Goal: Information Seeking & Learning: Learn about a topic

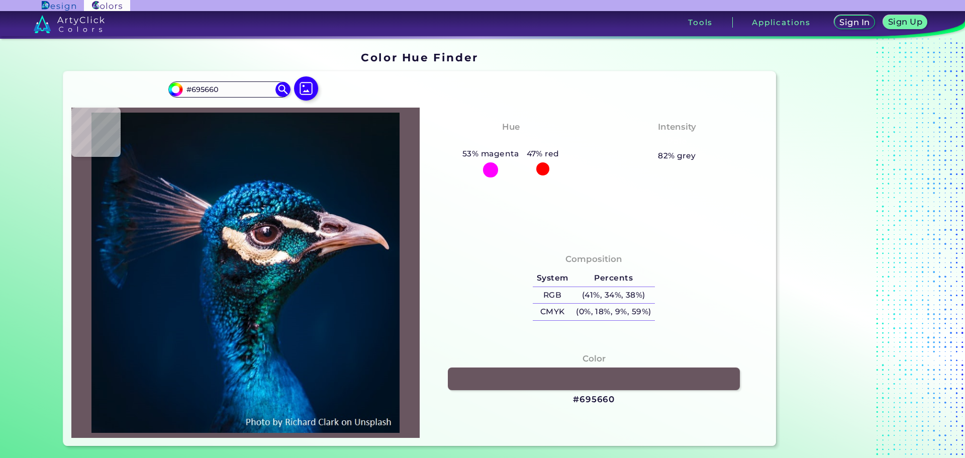
type input "#575662"
type input "#49889a"
type input "#49889A"
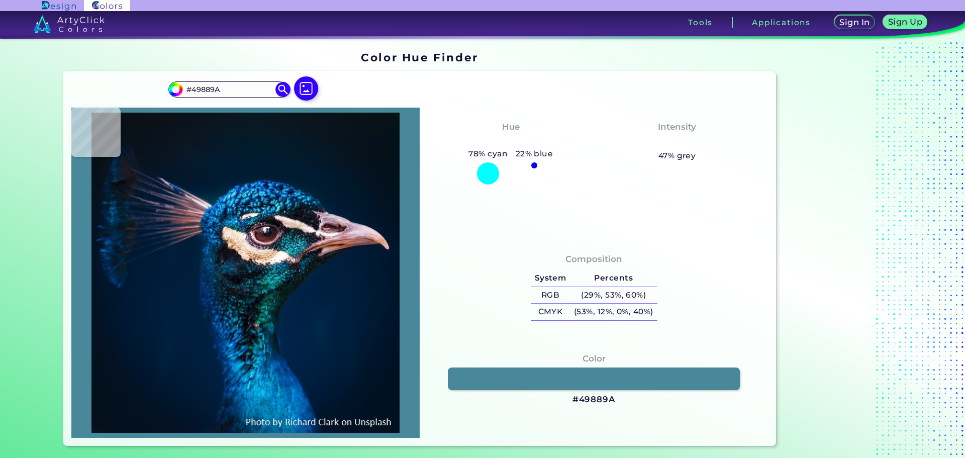
type input "#07455d"
type input "#07455D"
type input "#0a739a"
type input "#0A739A"
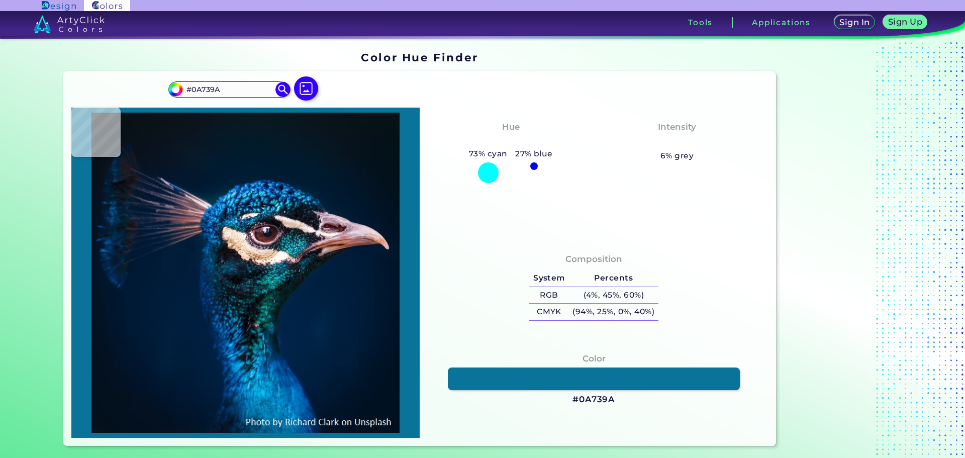
type input "#31655d"
type input "#31655D"
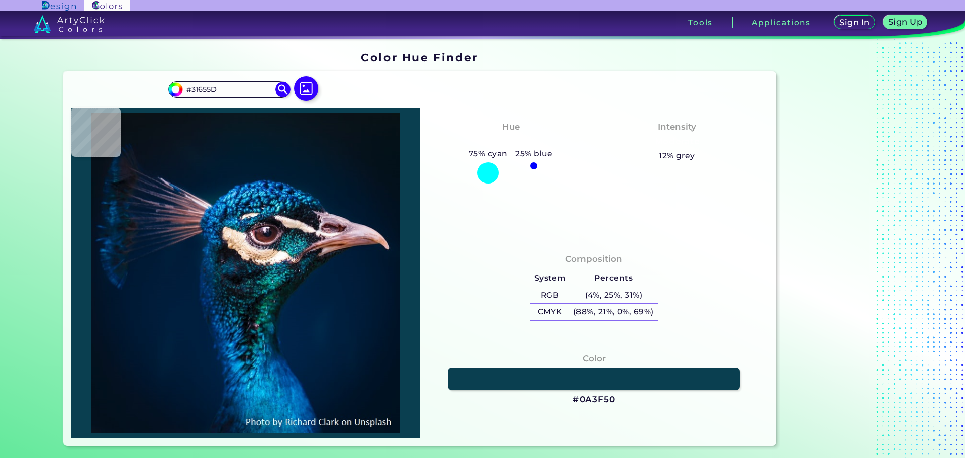
type input "#0a3f50"
type input "#0A3F50"
type input "#176865"
type input "#003436"
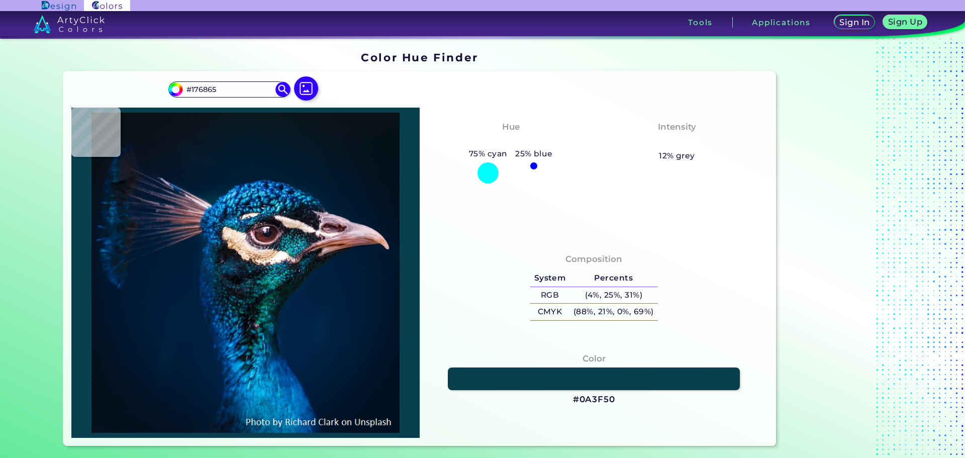
type input "#003436"
type input "#021a32"
type input "#021A32"
type input "#07060e"
type input "#07060E"
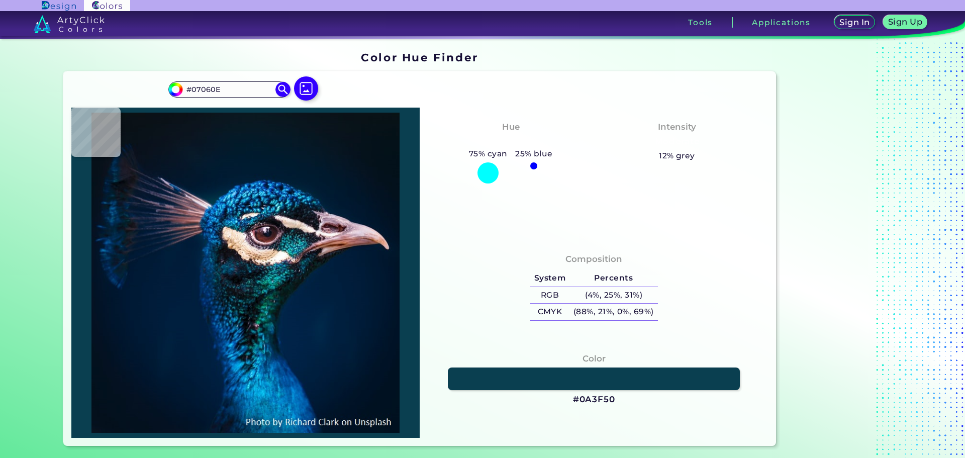
type input "#010b0e"
type input "#010B0E"
type input "#032322"
type input "#031b1d"
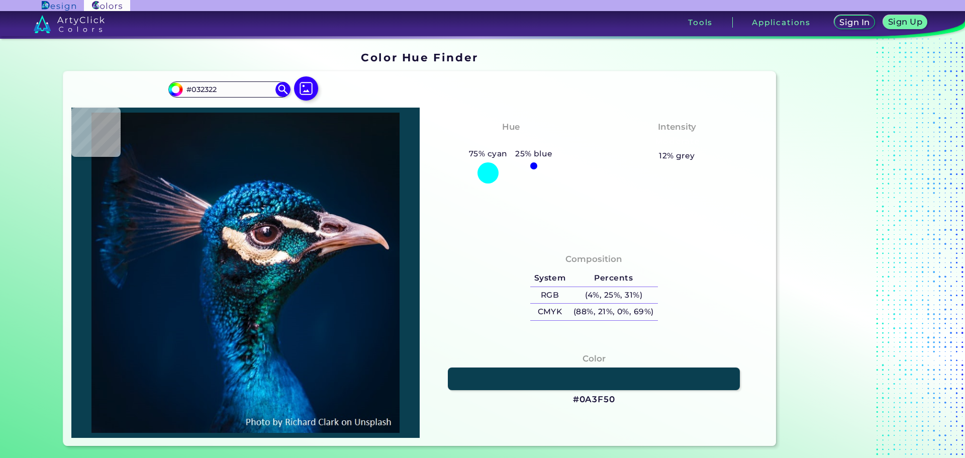
type input "#031B1D"
type input "#081c21"
type input "#081C21"
type input "#012438"
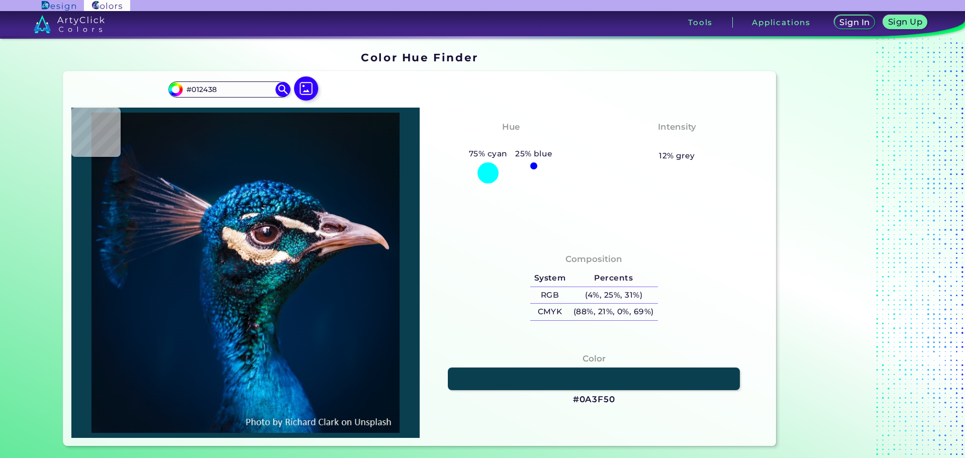
type input "#011f2b"
type input "#011F2B"
type input "#041520"
type input "#02283b"
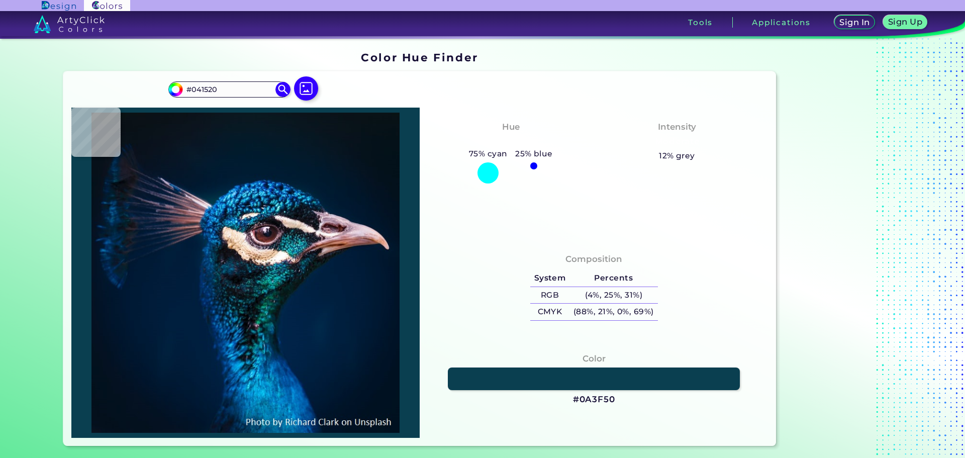
type input "#02283B"
type input "#003f7a"
type input "#003F7A"
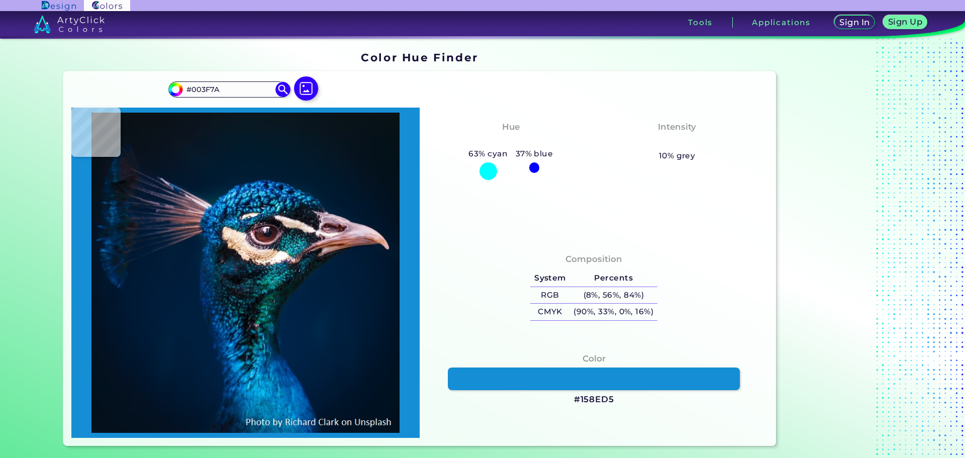
type input "#158ed5"
type input "#158ED5"
type input "#016696"
type input "#098cb1"
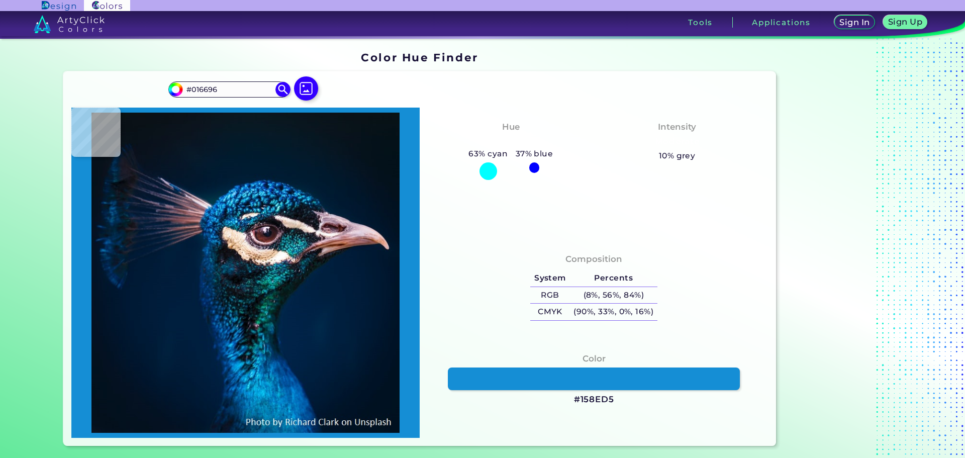
type input "#098CB1"
type input "#0074a0"
type input "#0074A0"
type input "#069cd9"
type input "#069CD9"
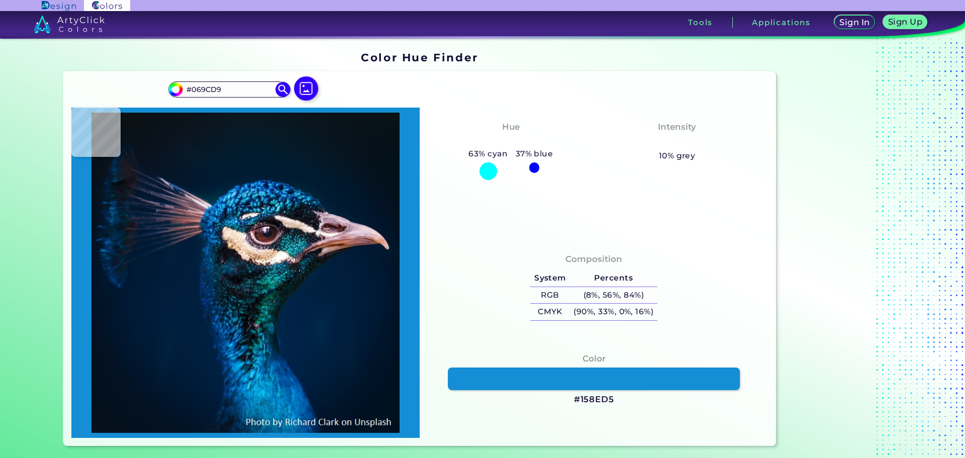
type input "#027ec1"
type input "#027EC1"
type input "#0b9bd5"
type input "#0B9BD5"
type input "#0bbced"
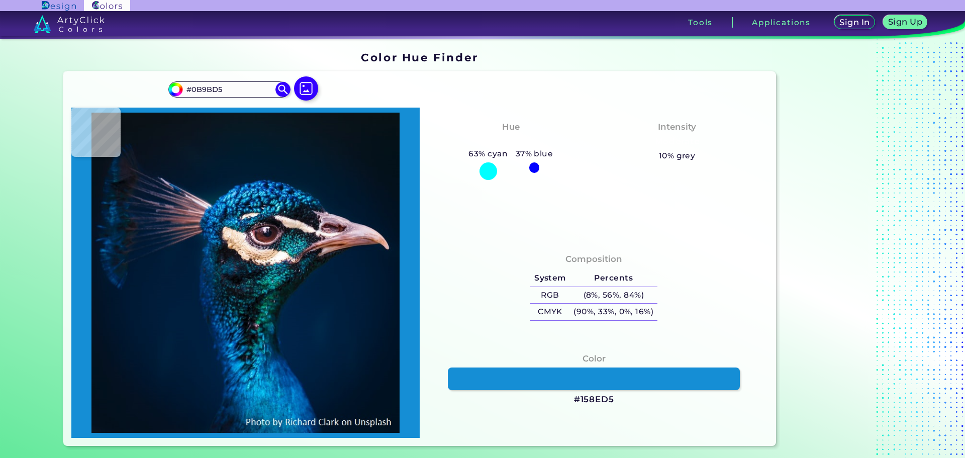
type input "#0BBCED"
type input "#08b8e9"
type input "#08B8E9"
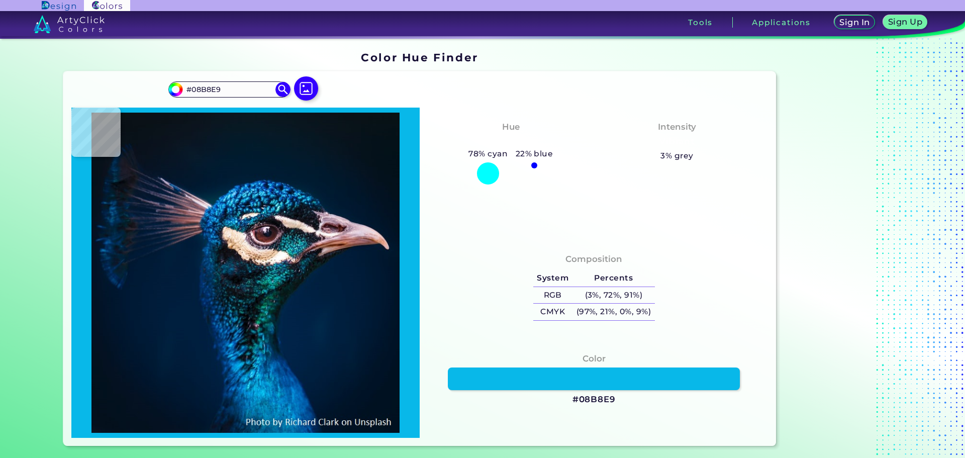
type input "#00b7e7"
type input "#00B7E7"
type input "#02b4e5"
type input "#02B4E5"
type input "#07bbeb"
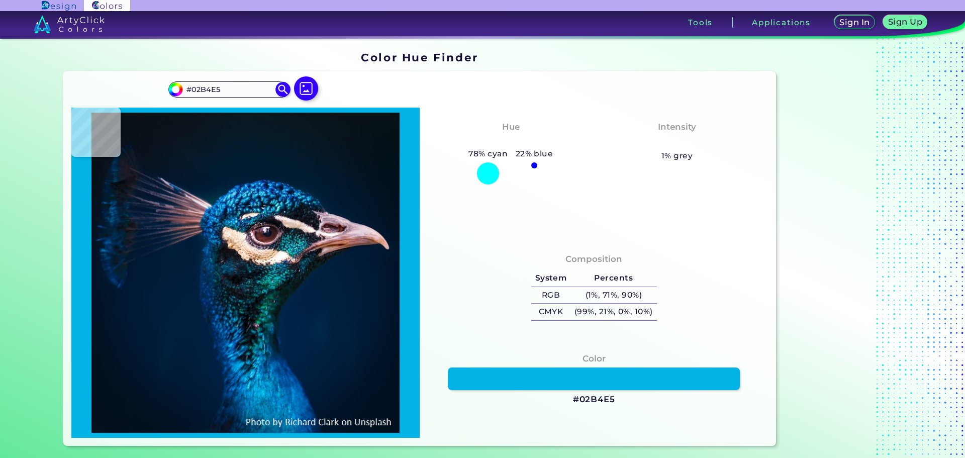
type input "#07BBEB"
type input "#04b7e4"
type input "#04B7E4"
type input "#059ad2"
type input "#059AD2"
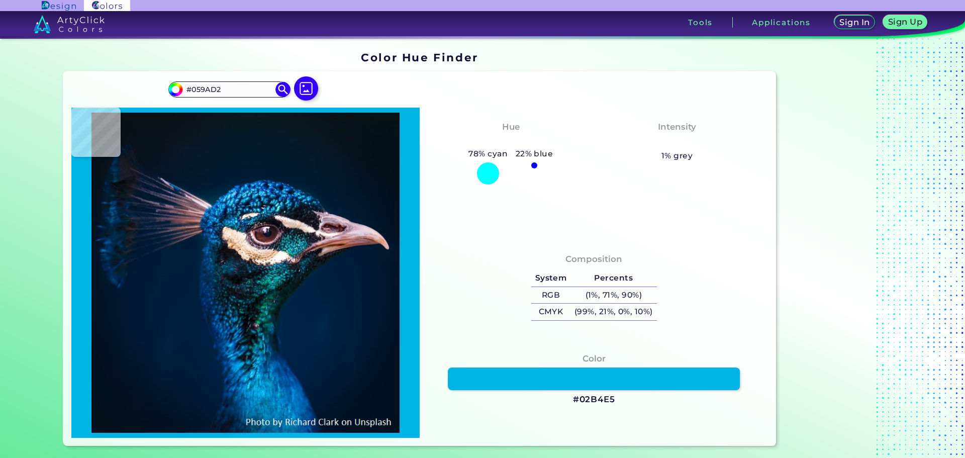
type input "#0087c2"
type input "#0087C2"
type input "#048ac4"
type input "#048AC4"
type input "#0191c5"
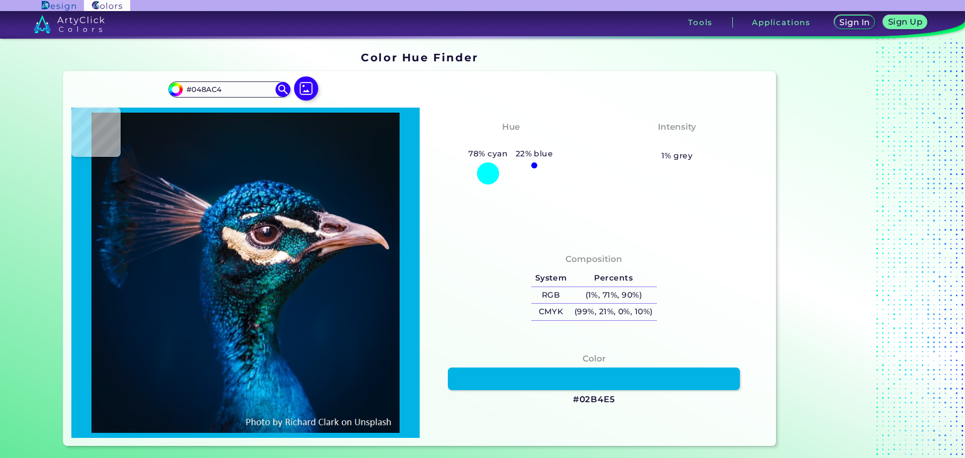
type input "#0191C5"
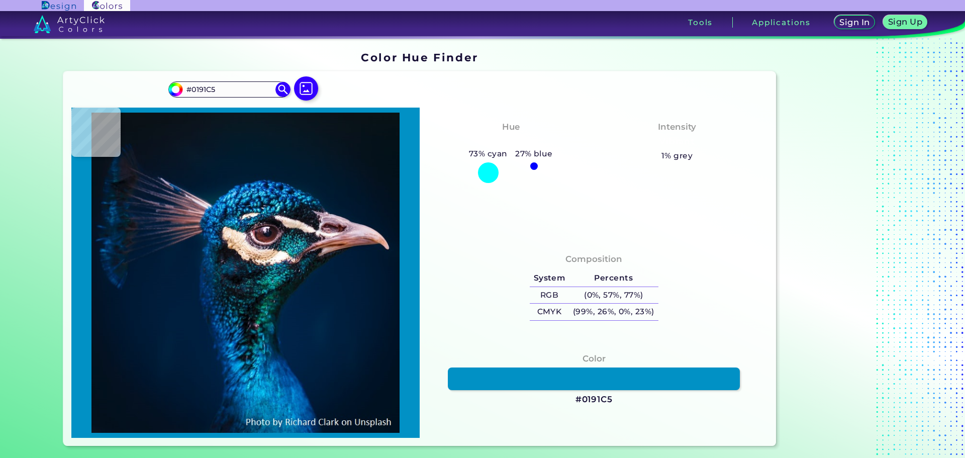
type input "#0894c9"
type input "#0894C9"
type input "#058dc4"
type input "#058DC4"
type input "#0287c0"
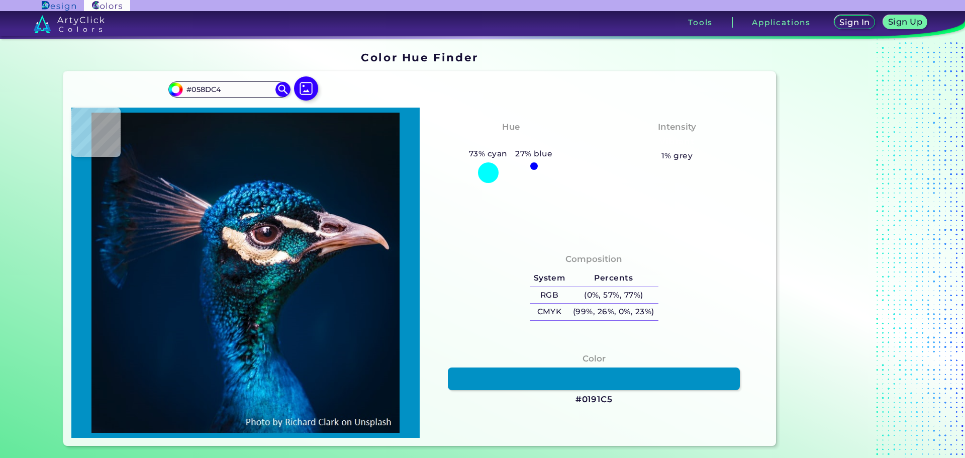
type input "#0287C0"
type input "#018fc7"
type input "#018FC7"
type input "#059dd6"
type input "#059DD6"
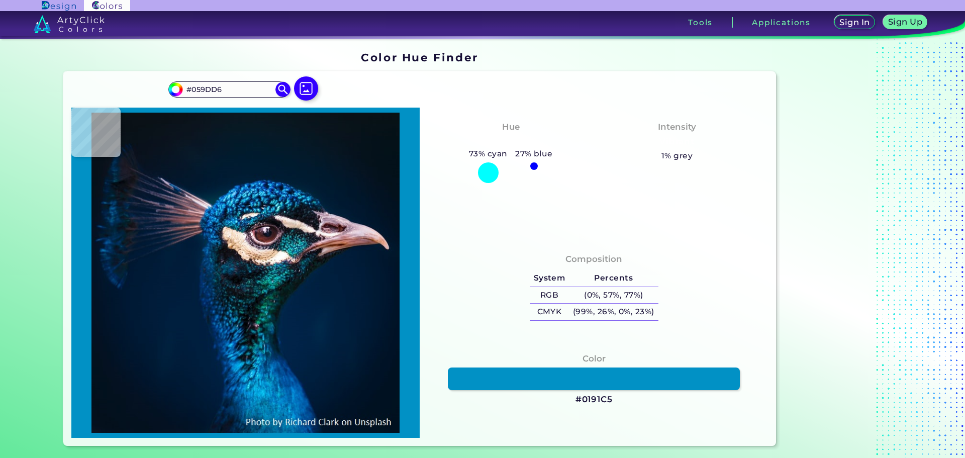
type input "#0171b0"
type input "#0171B0"
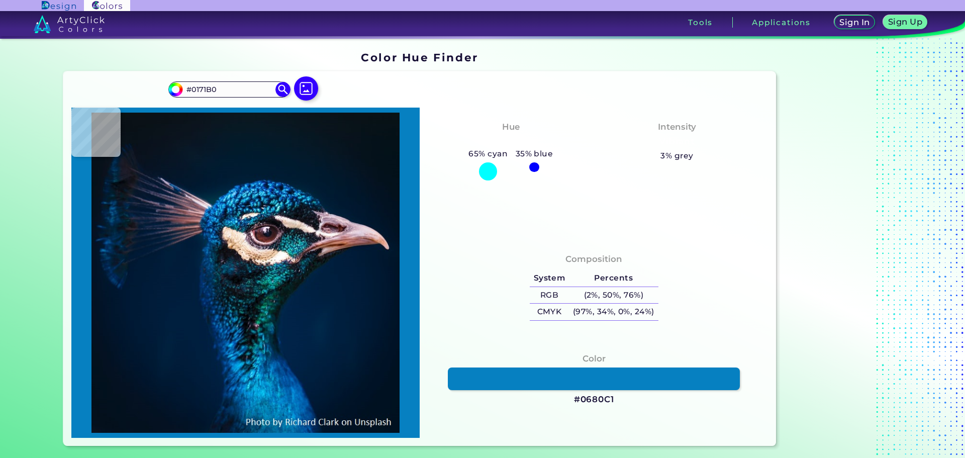
type input "#0680c1"
type input "#0680C1"
type input "#0373b0"
type input "#0373B0"
type input "#0065a1"
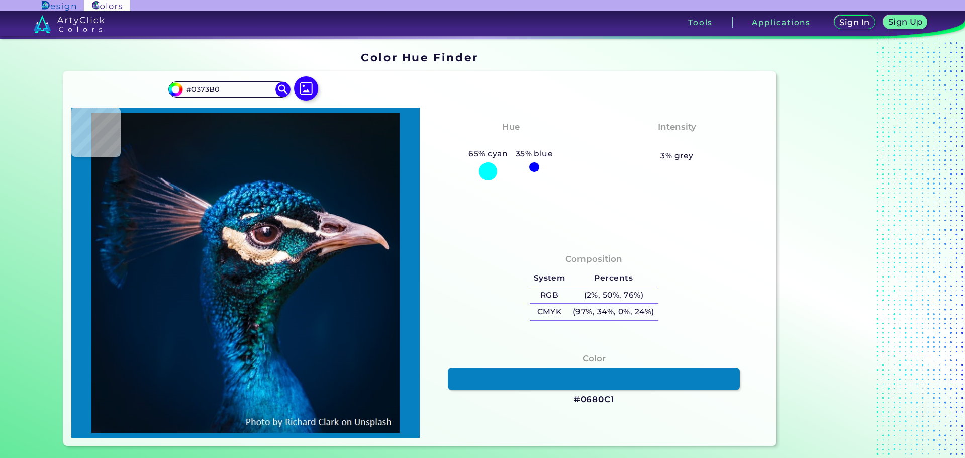
type input "#0065A1"
type input "#1288c0"
type input "#1288C0"
type input "#097abf"
type input "#097ABF"
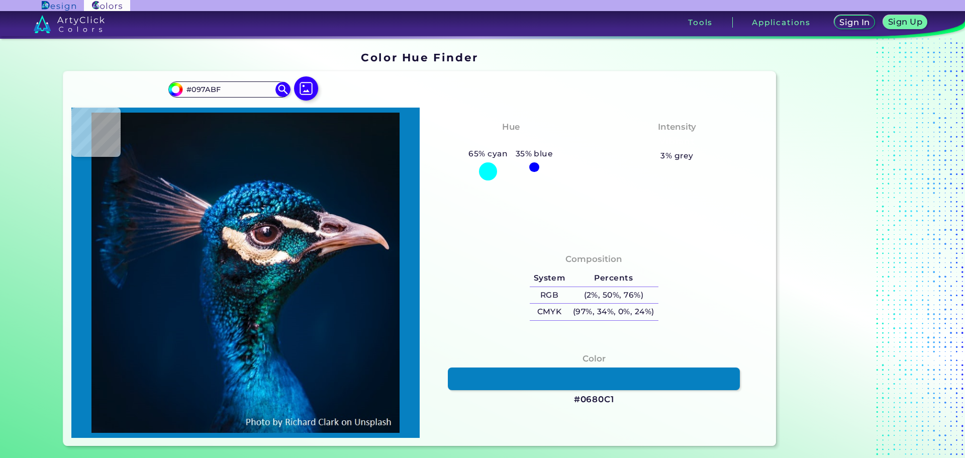
type input "#036eab"
type input "#036EAB"
type input "#0478bd"
type input "#0478BD"
type input "#047dc8"
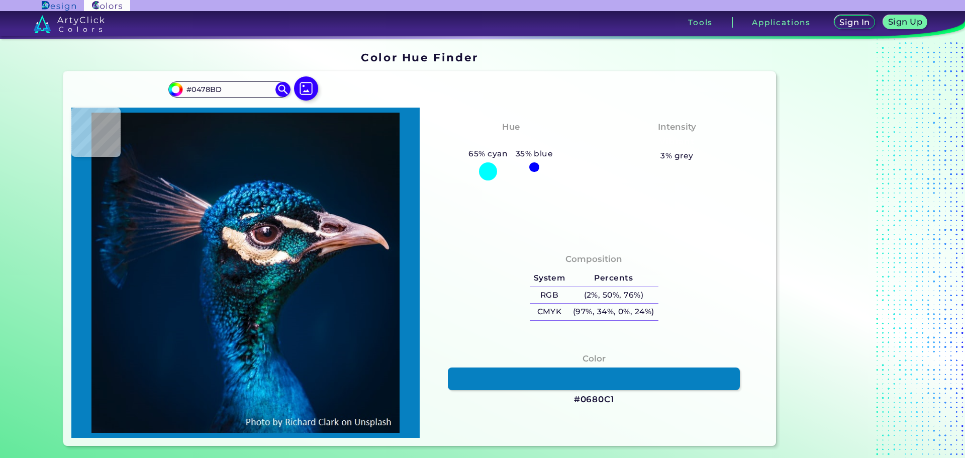
type input "#047DC8"
type input "#045897"
type input "#08507d"
type input "#08507D"
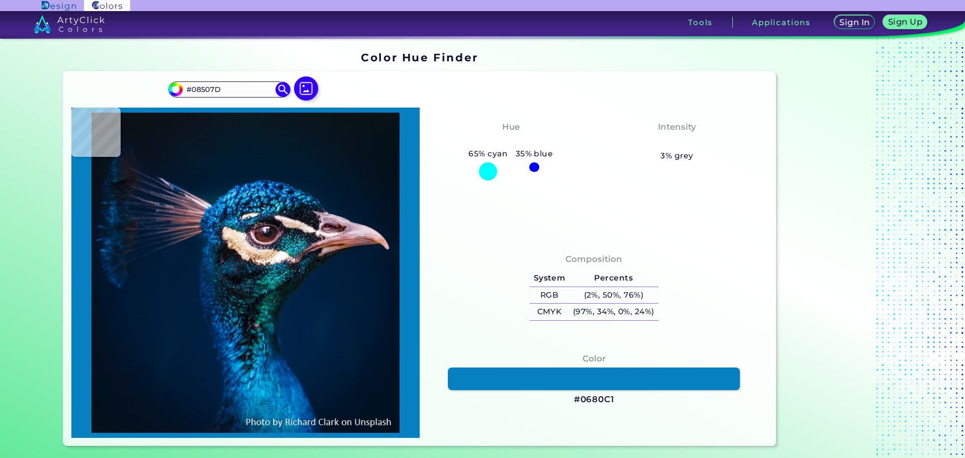
type input "#003450"
type input "#08769f"
type input "#08769F"
type input "#107086"
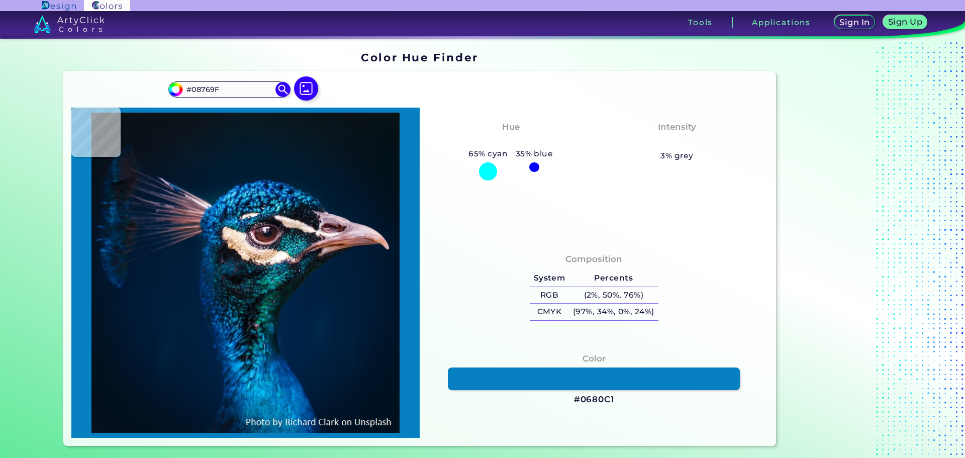
type input "#107086"
type input "#012f3f"
type input "#012F3F"
type input "#041a24"
type input "#041A24"
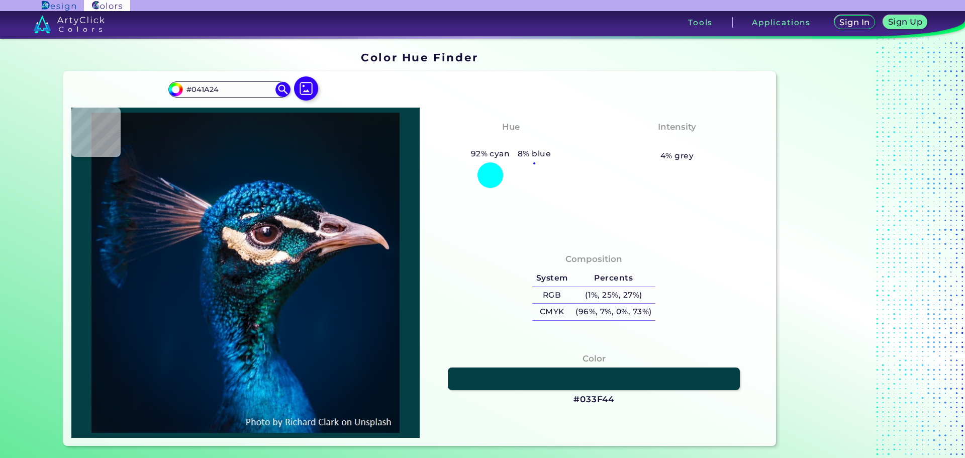
type input "#033f44"
type input "#033F44"
type input "#063d45"
type input "#063D45"
type input "#023336"
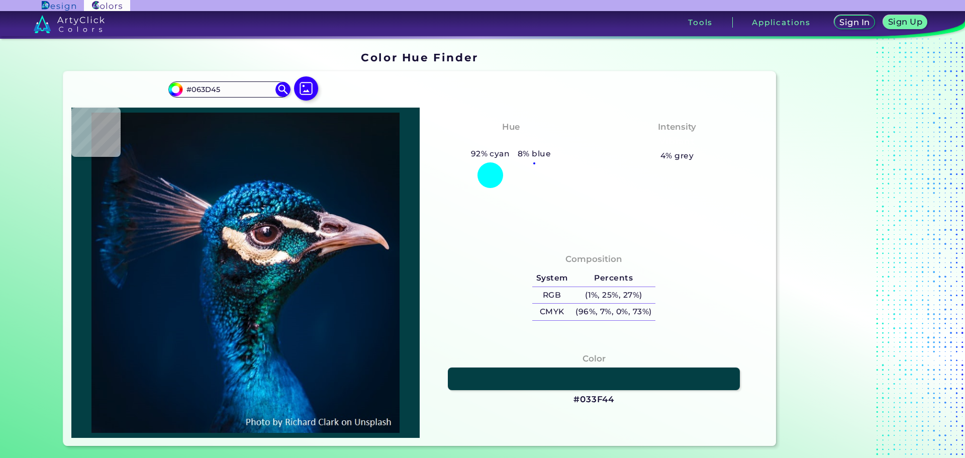
type input "#023336"
type input "#09413f"
type input "#09413F"
type input "#07929d"
type input "#07929D"
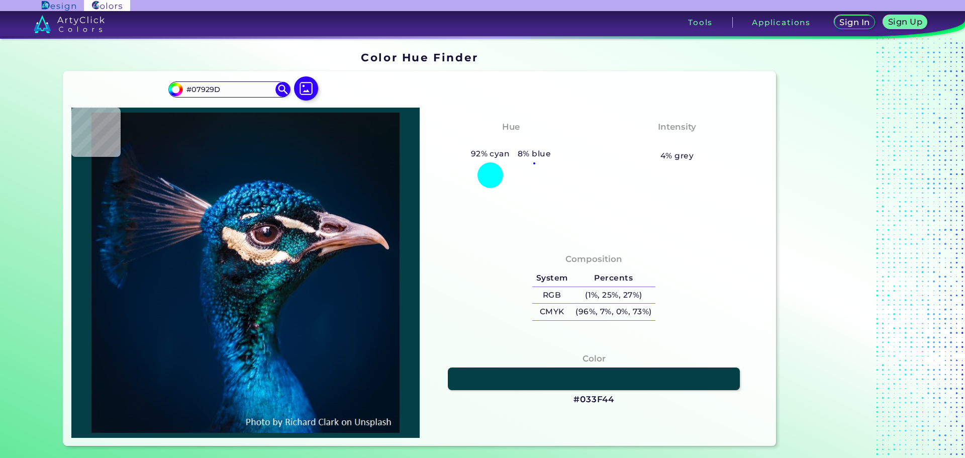
type input "#139da8"
type input "#139DA8"
type input "#136360"
type input "#107781"
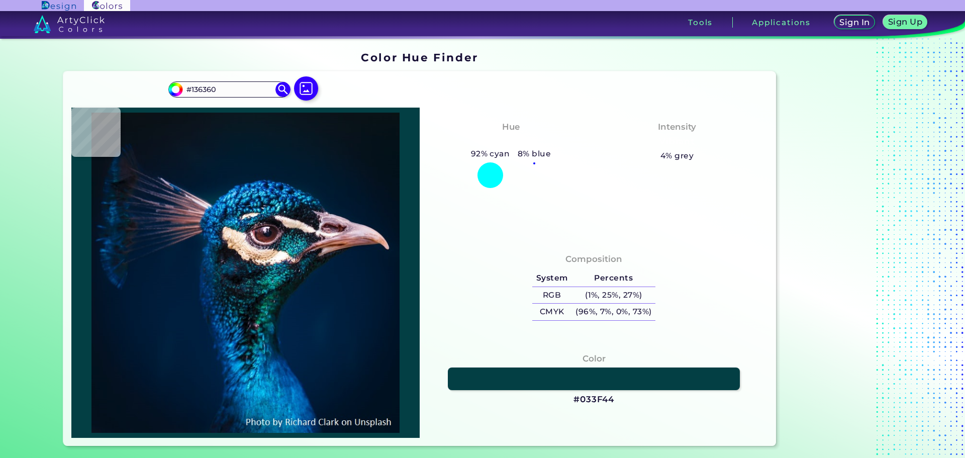
type input "#107781"
type input "#035553"
type input "#014f37"
type input "#014F37"
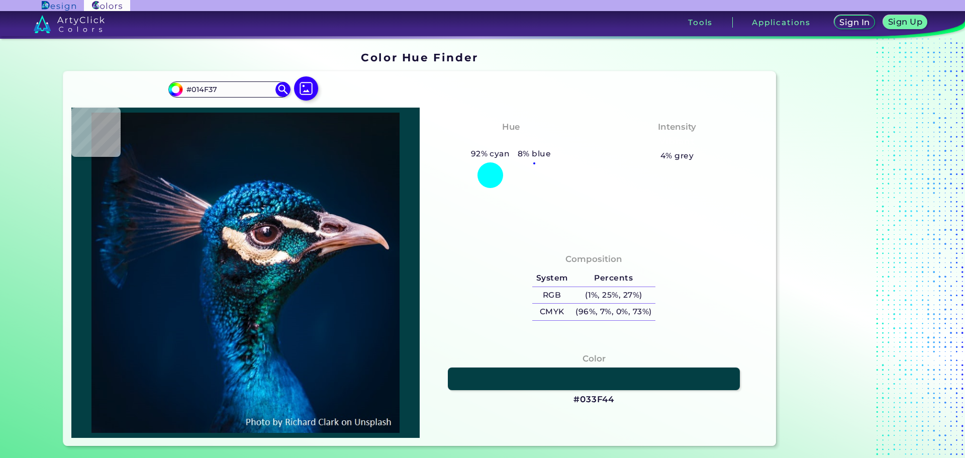
type input "#0d4c52"
type input "#0D4C52"
type input "#0a2221"
type input "#0A2221"
type input "#081c1a"
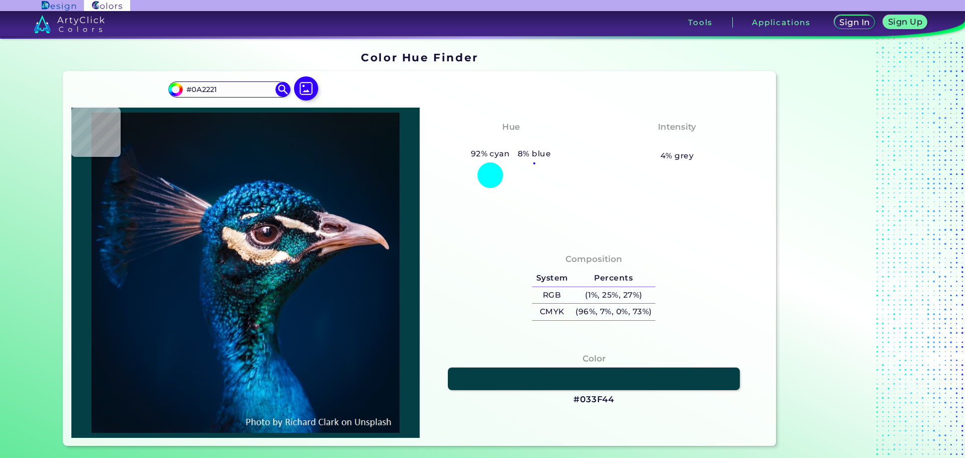
type input "#081C1A"
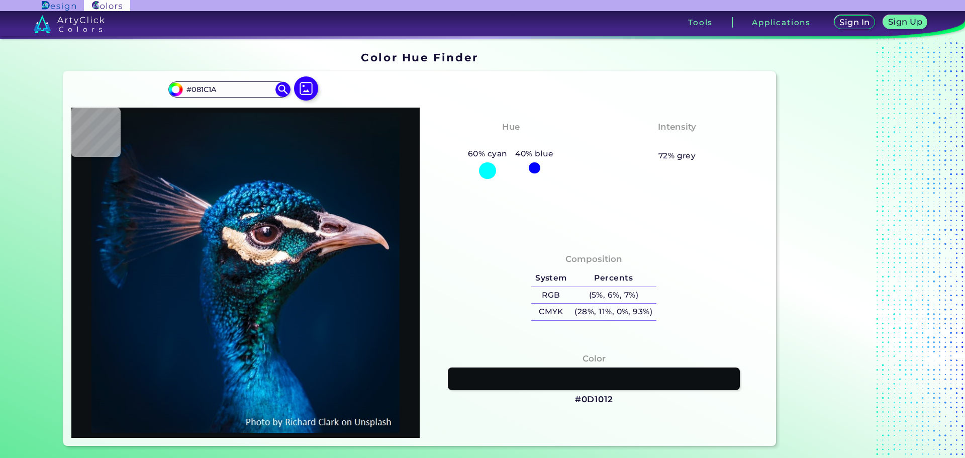
type input "#0d1012"
type input "#0D1012"
type input "#070b10"
type input "#070B10"
type input "#28998a"
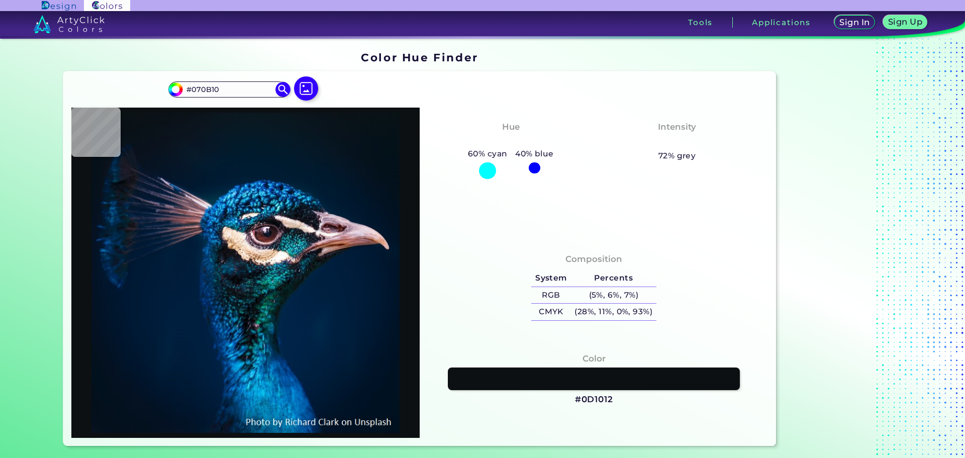
type input "#28998A"
type input "#207f85"
type input "#207F85"
type input "#002c36"
type input "#002C36"
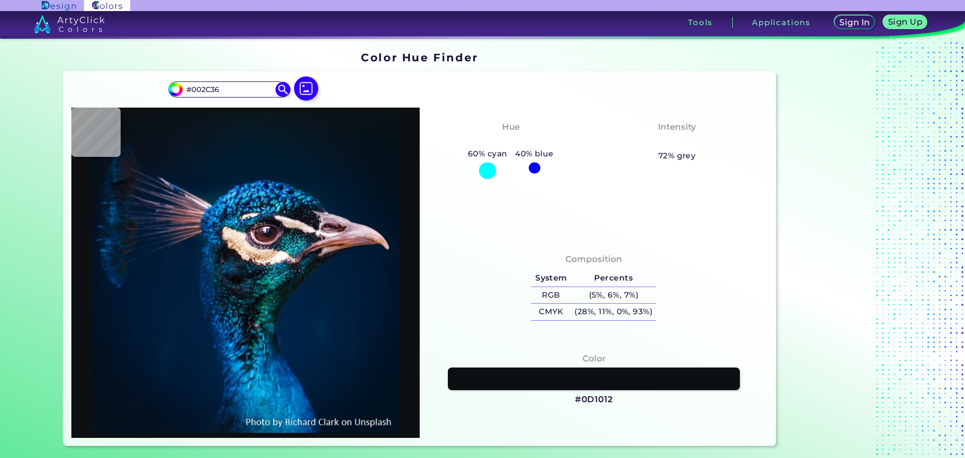
type input "#003035"
type input "#074a3e"
type input "#074A3E"
type input "#053d32"
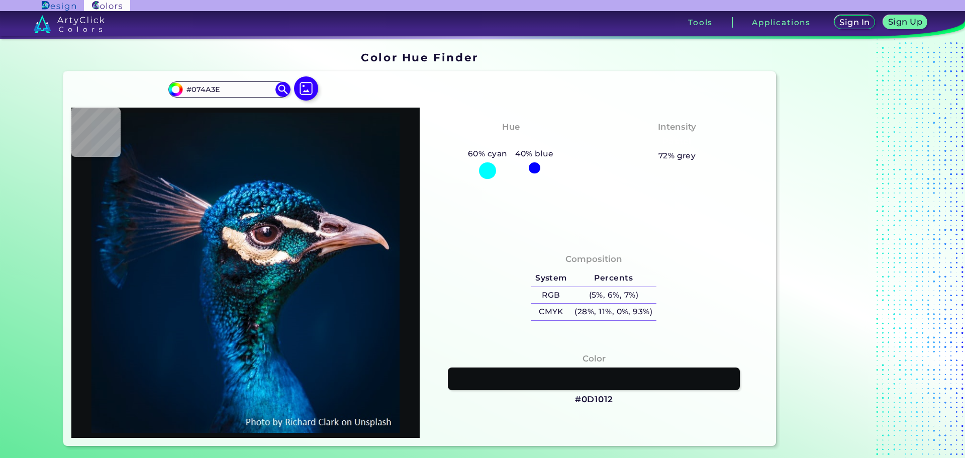
type input "#053D32"
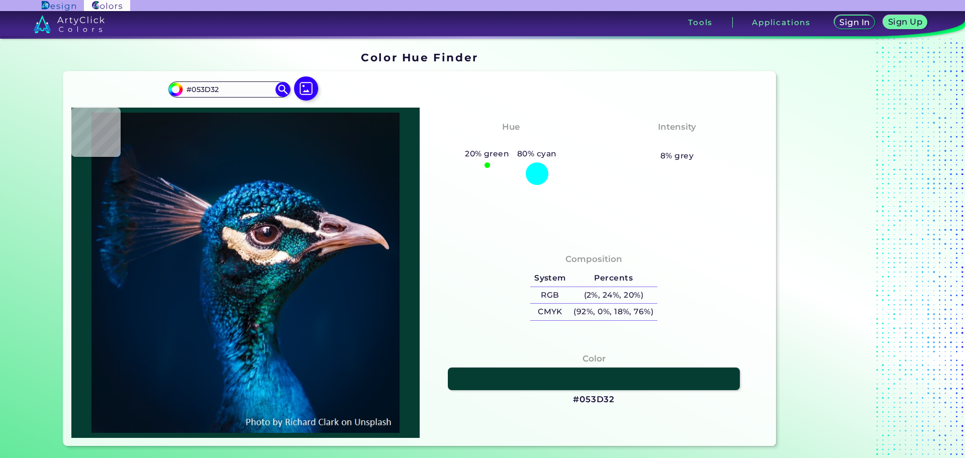
type input "#063a37"
type input "#063A37"
type input "#255054"
type input "#244b4d"
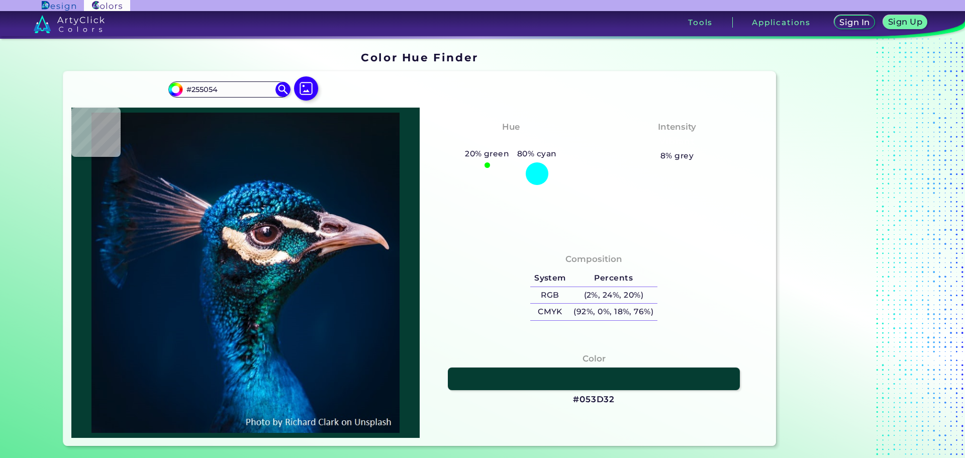
type input "#244B4D"
type input "#044e57"
type input "#044E57"
type input "#0c4053"
type input "#0C4053"
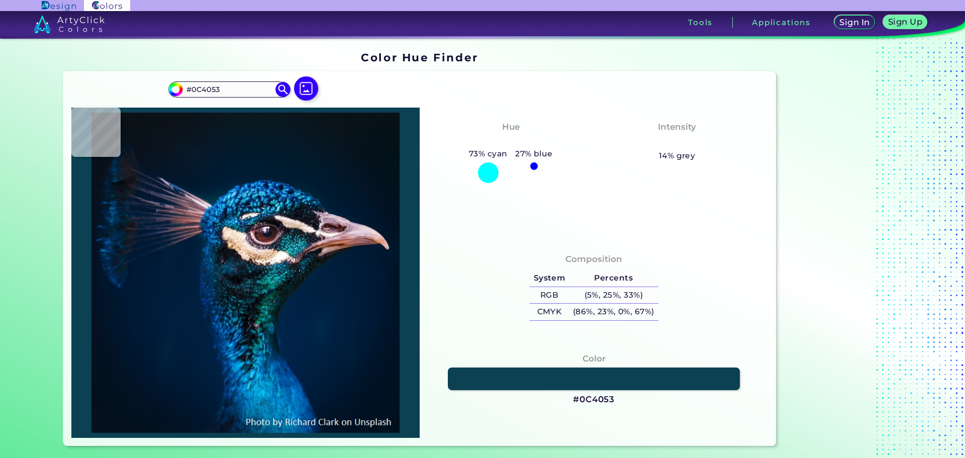
type input "#287a7b"
type input "#287A7B"
type input "#0a1822"
type input "#0A1822"
type input "#051313"
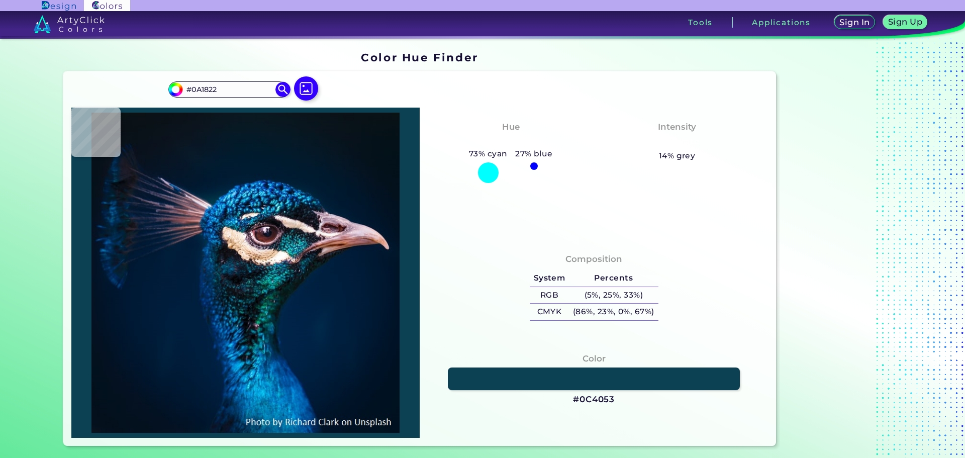
type input "#051313"
type input "#081a20"
type input "#081A20"
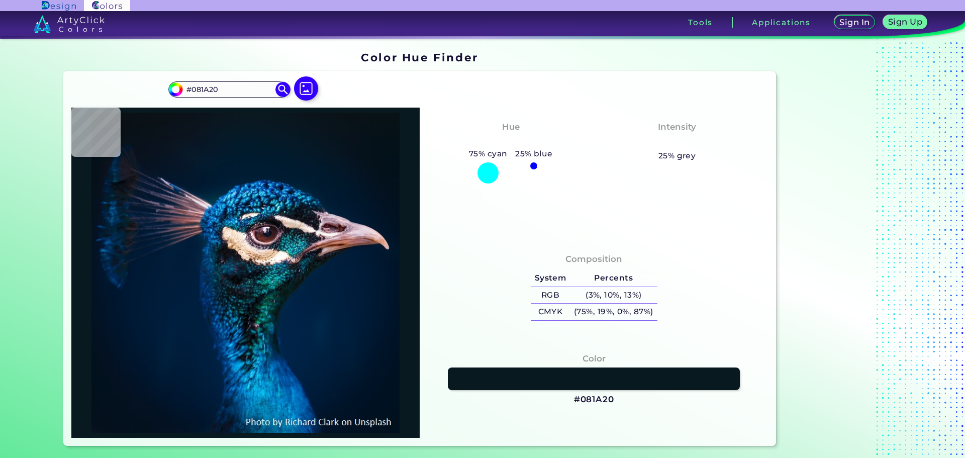
type input "#111217"
type input "#001618"
type input "#153939"
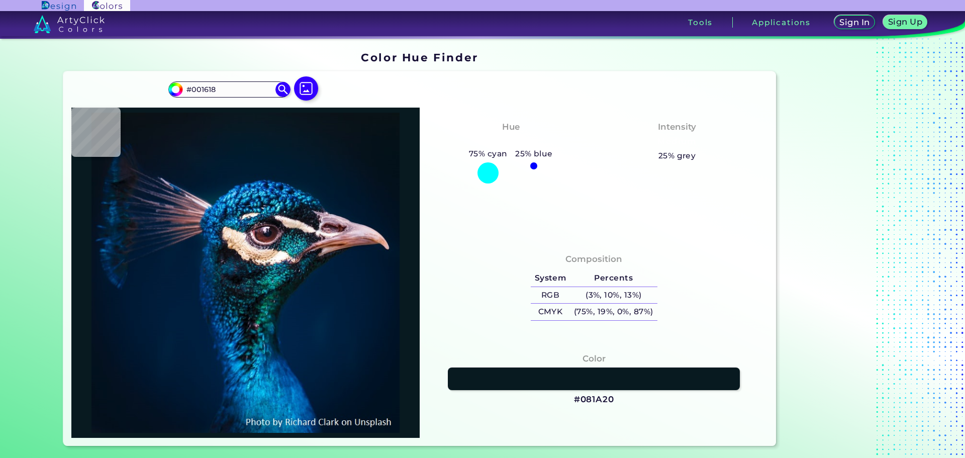
type input "#153939"
type input "#07121a"
type input "#07121A"
type input "#0b1e29"
type input "#0B1E29"
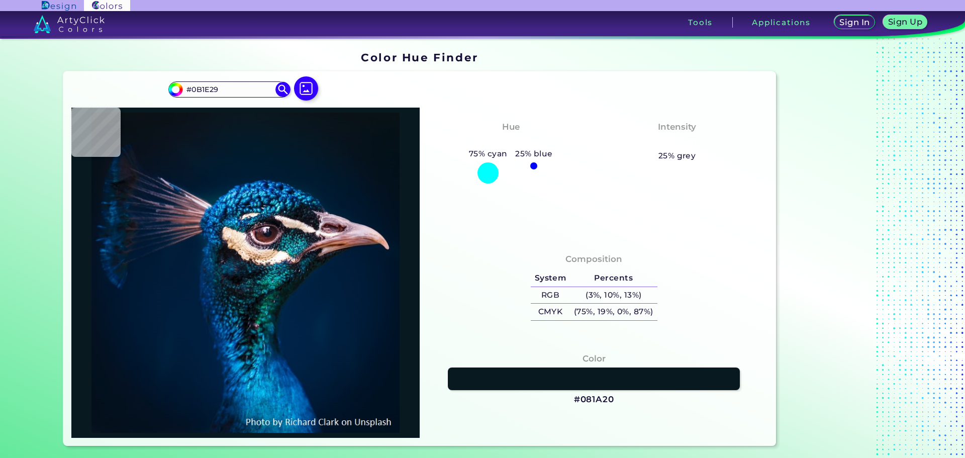
type input "#100f1c"
type input "#100F1C"
type input "#040f10"
type input "#040F10"
type input "#0d202a"
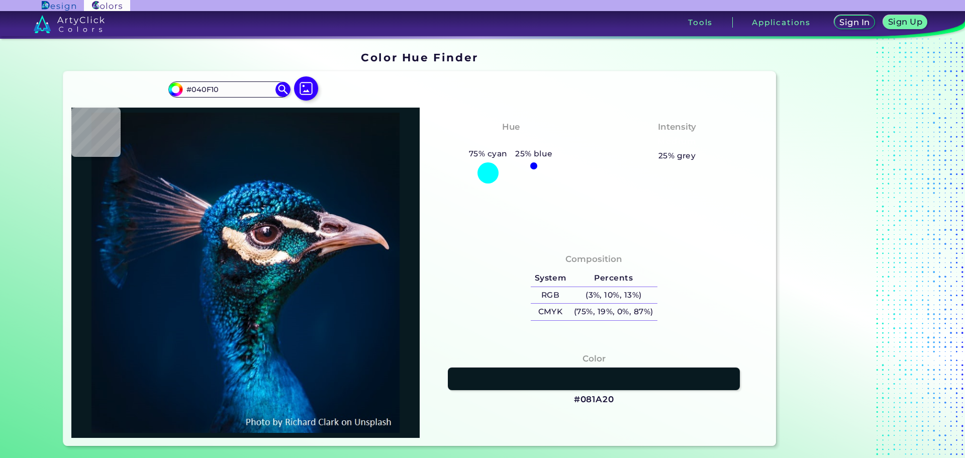
type input "#0D202A"
type input "#110f16"
type input "#110F16"
type input "#1a1d29"
type input "#1A1D29"
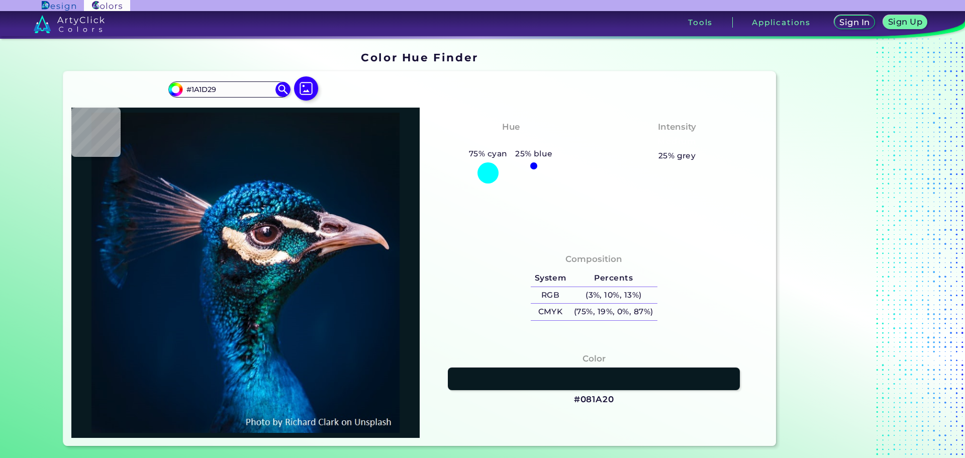
type input "#13202d"
type input "#13202D"
type input "#012730"
type input "#00323c"
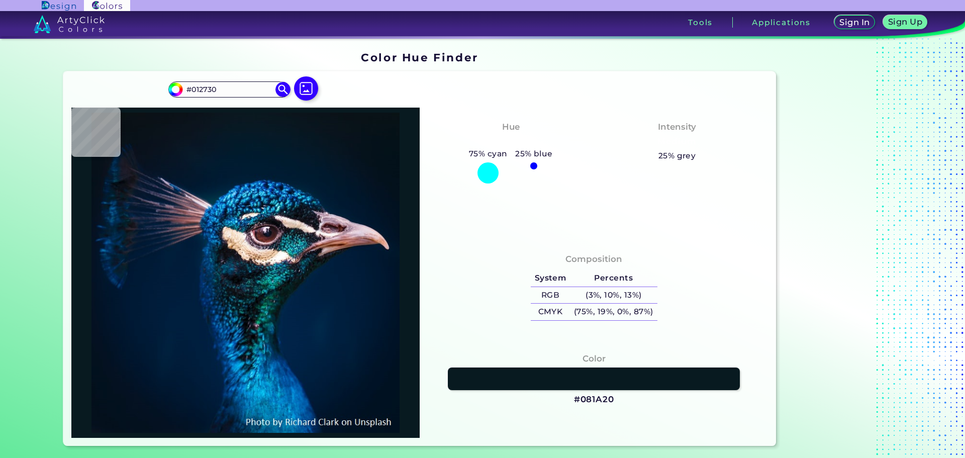
type input "#00323C"
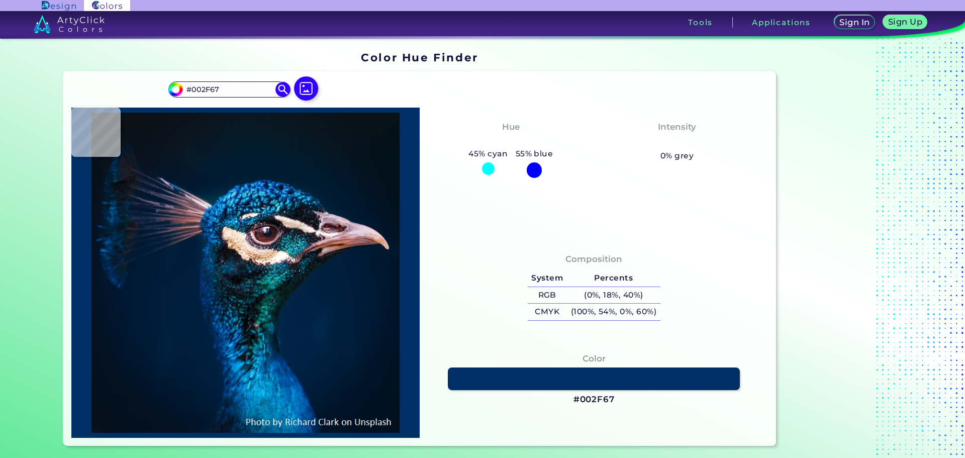
scroll to position [251, 0]
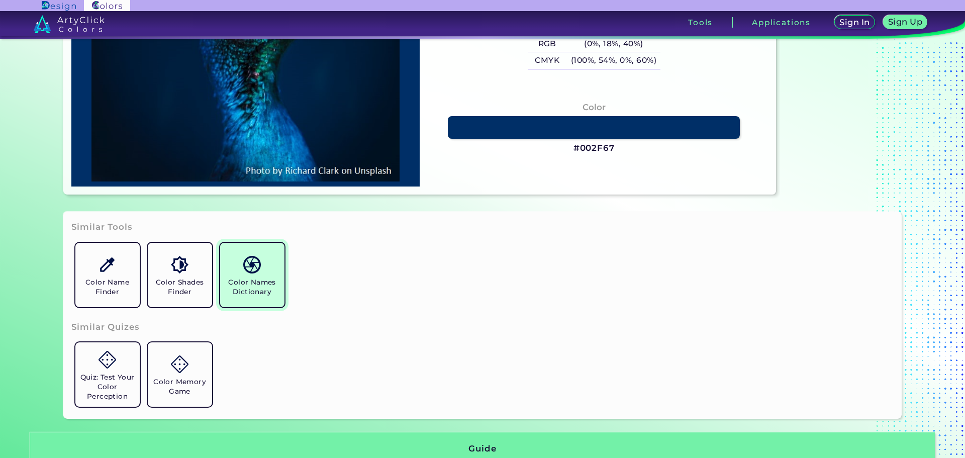
click at [230, 239] on link "Color Names Dictionary" at bounding box center [252, 275] width 72 height 72
